Goal: Transaction & Acquisition: Purchase product/service

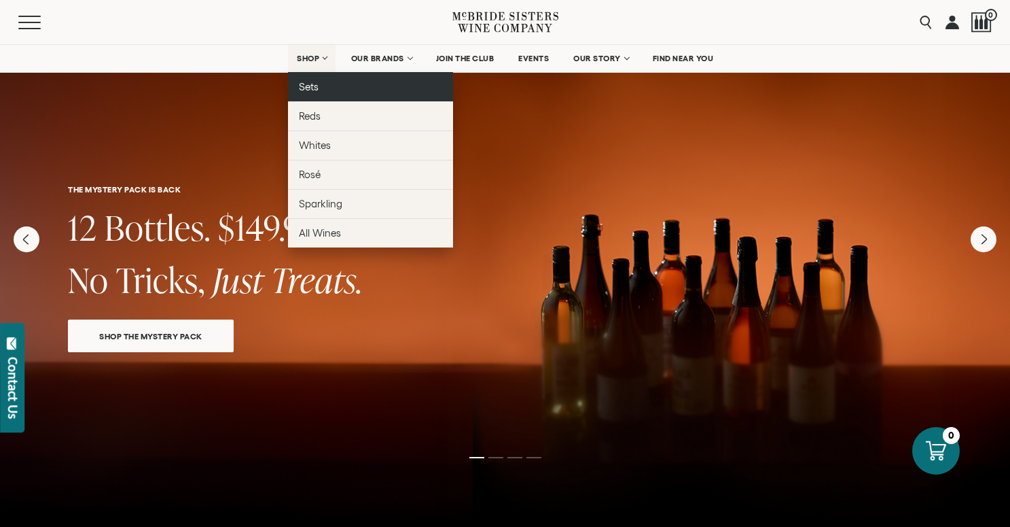
click at [302, 90] on span "Sets" at bounding box center [309, 87] width 20 height 12
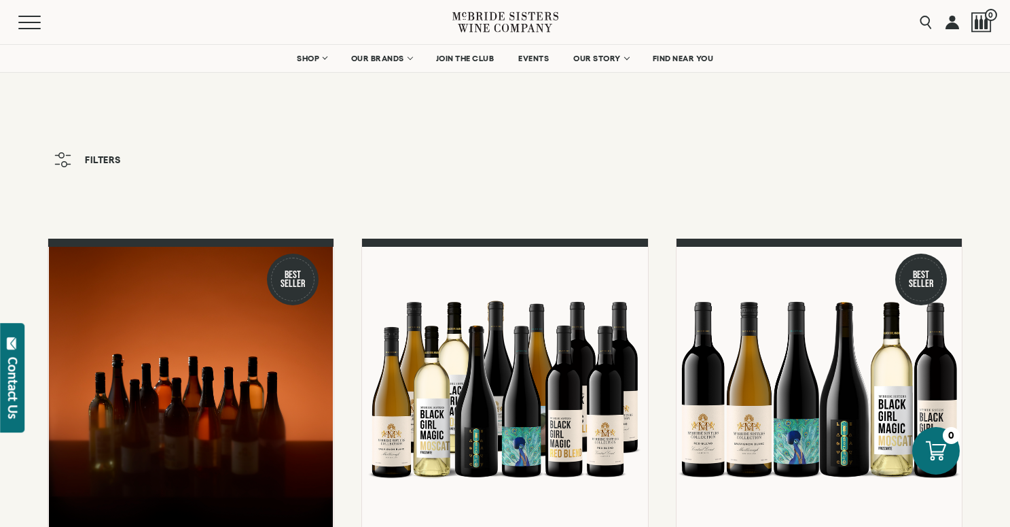
click at [103, 163] on span "Filters" at bounding box center [103, 160] width 36 height 10
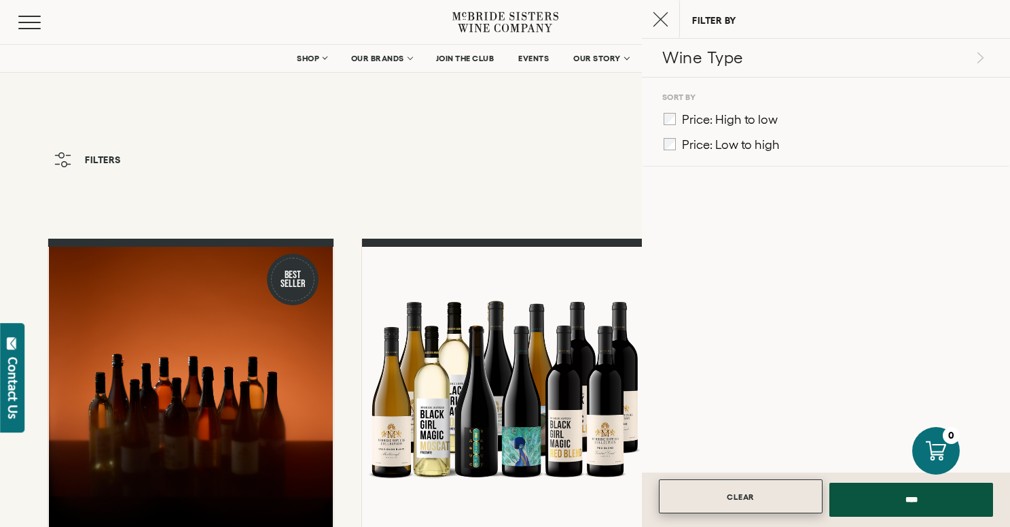
click at [750, 505] on link "CLEAR" at bounding box center [741, 496] width 164 height 34
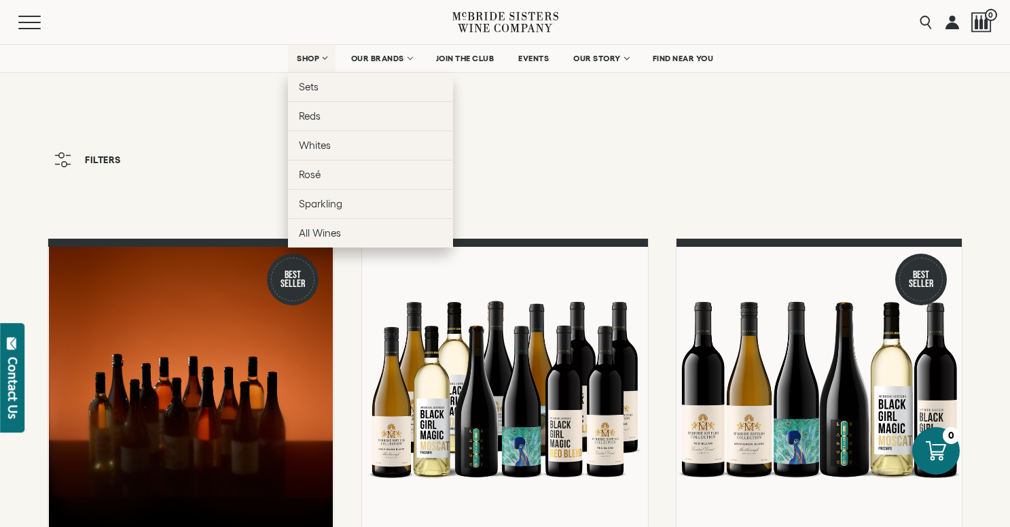
click at [307, 65] on link "SHOP" at bounding box center [312, 58] width 48 height 27
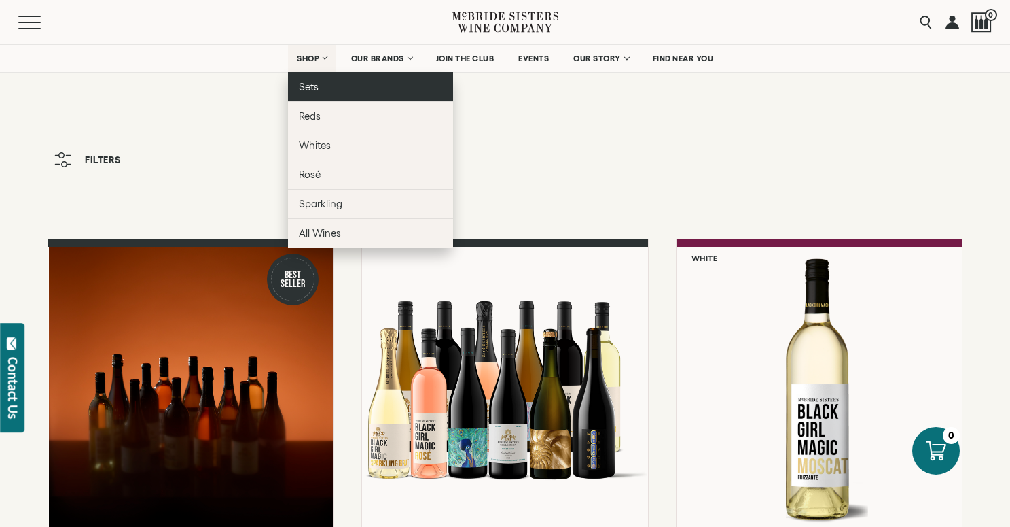
click at [312, 87] on span "Sets" at bounding box center [309, 87] width 20 height 12
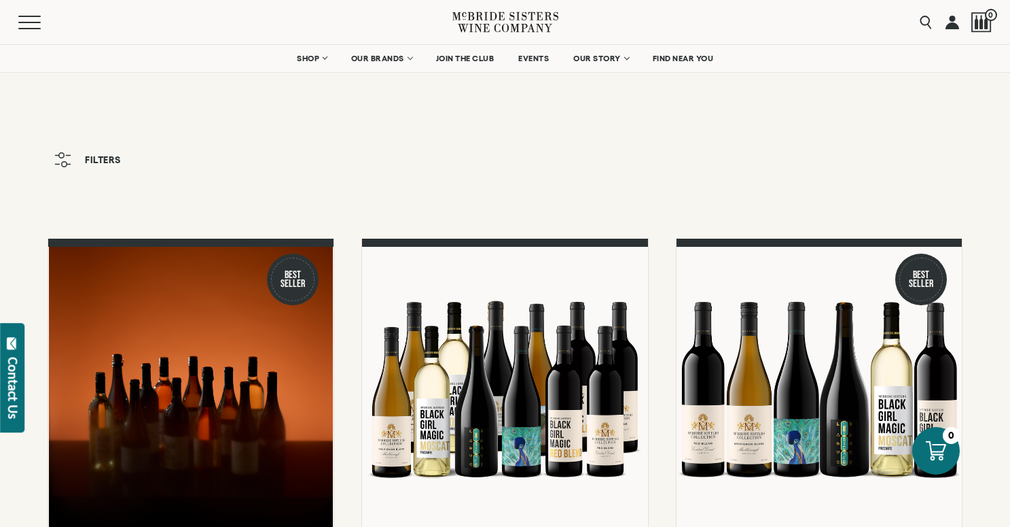
click at [110, 152] on button "Filters" at bounding box center [88, 159] width 80 height 29
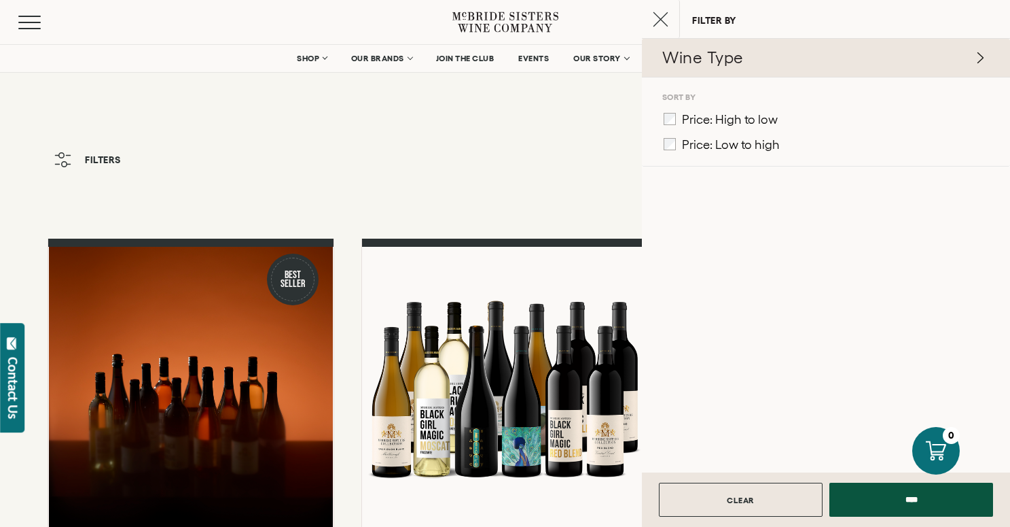
click at [701, 49] on p "Wine Type" at bounding box center [824, 57] width 324 height 23
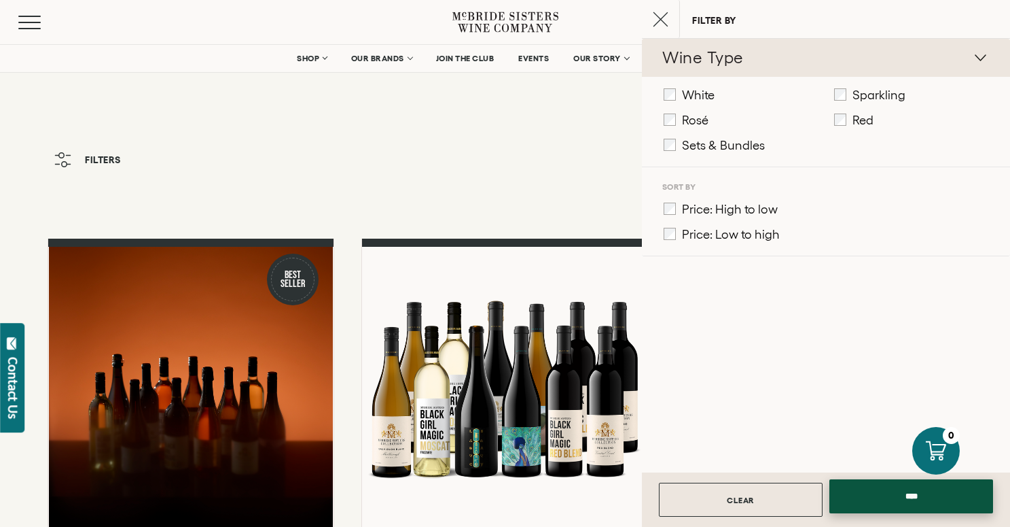
click at [874, 493] on input "****" at bounding box center [912, 496] width 164 height 34
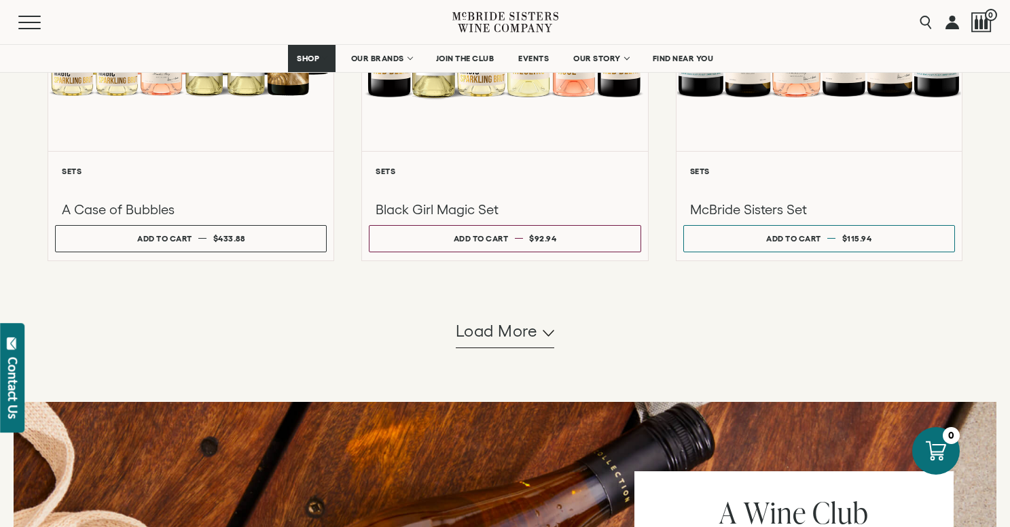
scroll to position [1263, 0]
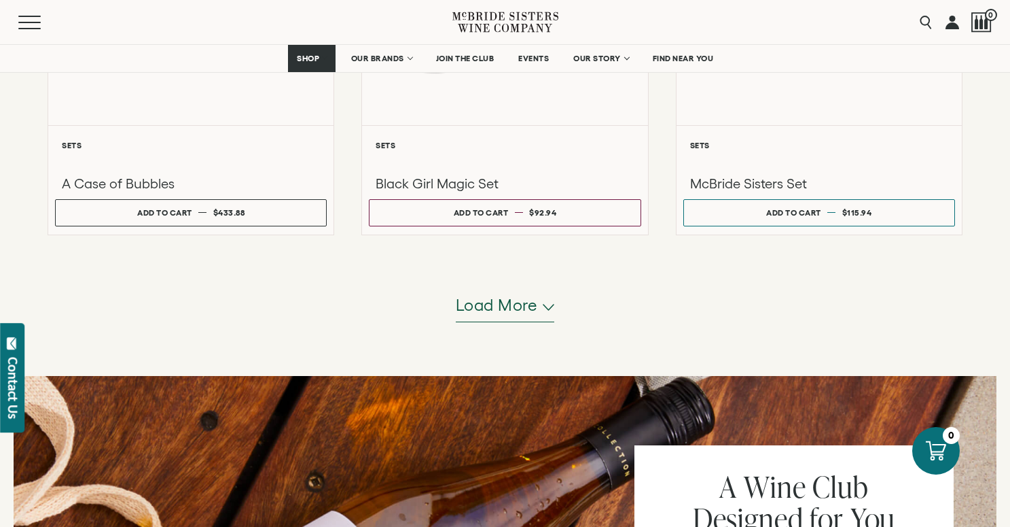
click at [508, 308] on span "Load more" at bounding box center [497, 305] width 82 height 23
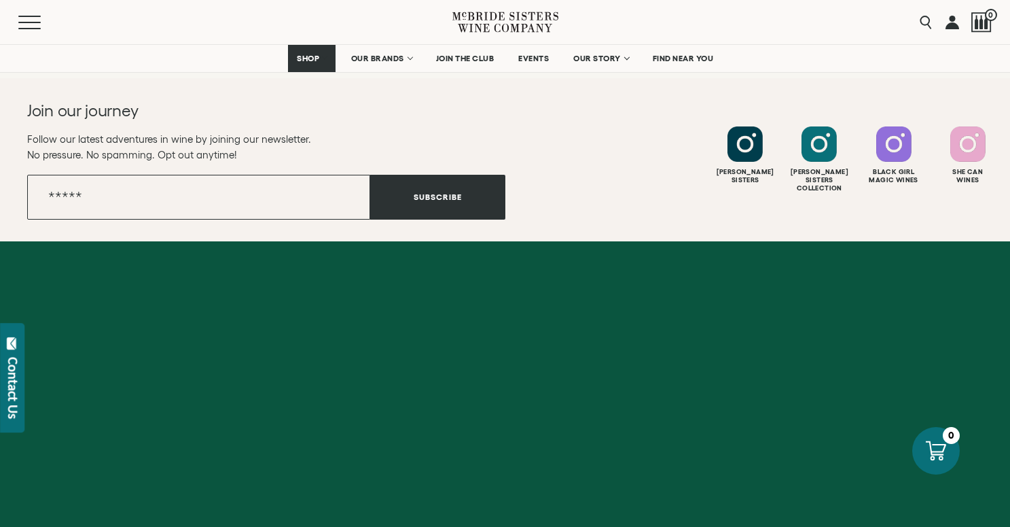
scroll to position [2903, 0]
